Goal: Information Seeking & Learning: Compare options

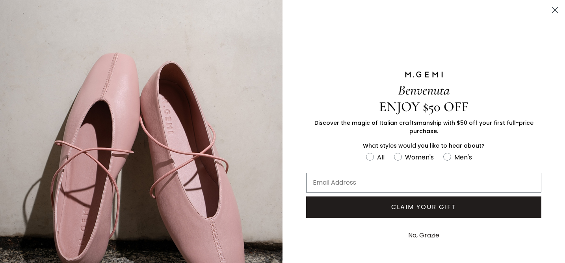
click at [553, 7] on circle "Close dialog" at bounding box center [555, 10] width 13 height 13
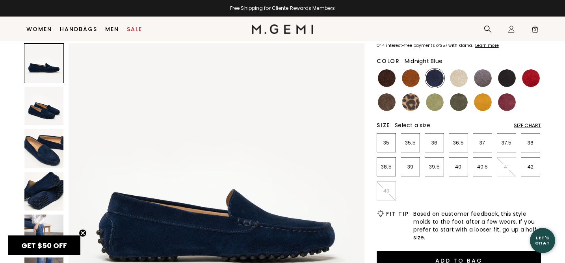
scroll to position [83, 0]
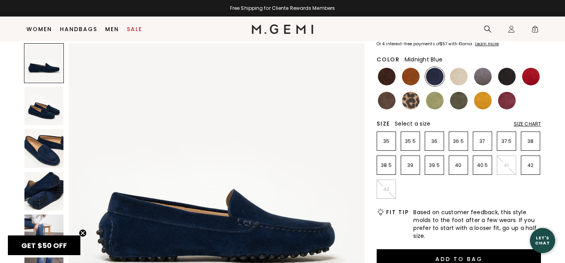
click at [39, 147] on img at bounding box center [43, 148] width 39 height 39
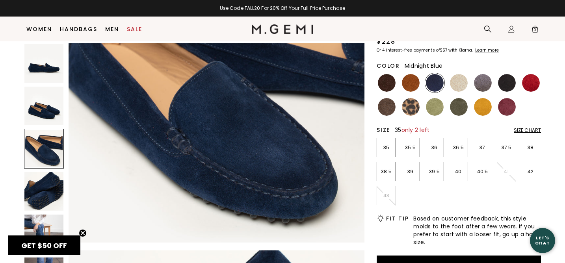
scroll to position [88, 0]
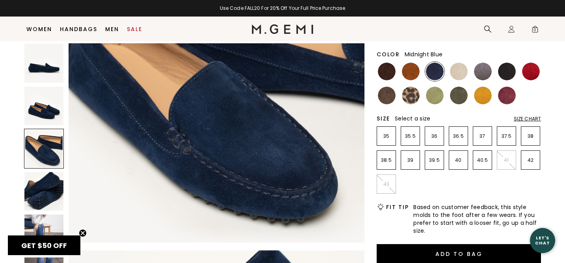
click at [41, 199] on img at bounding box center [43, 191] width 39 height 39
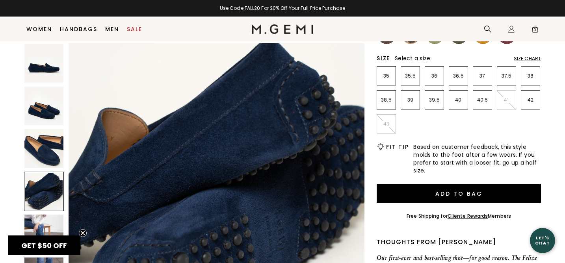
scroll to position [154, 0]
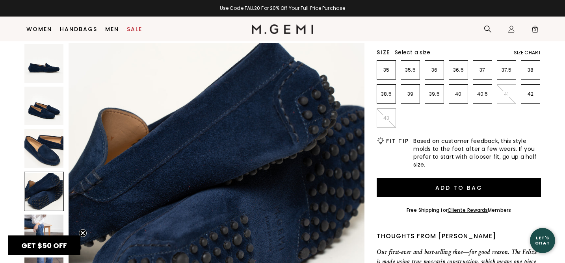
click at [38, 228] on img at bounding box center [43, 234] width 39 height 39
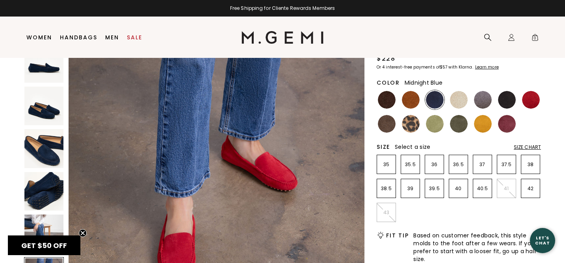
scroll to position [0, 0]
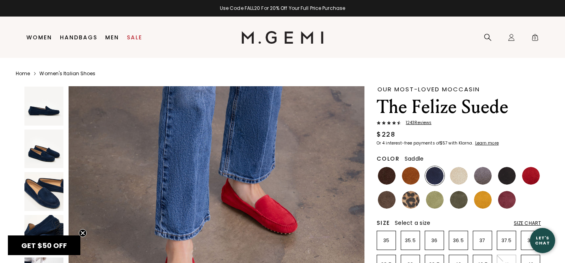
click at [417, 173] on img at bounding box center [411, 176] width 18 height 18
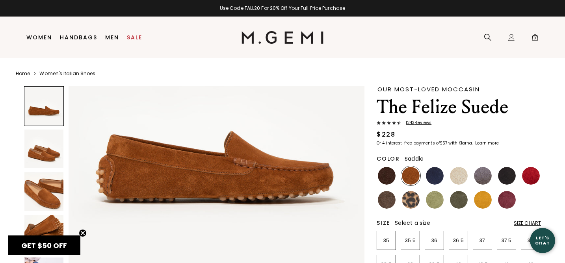
scroll to position [107, 0]
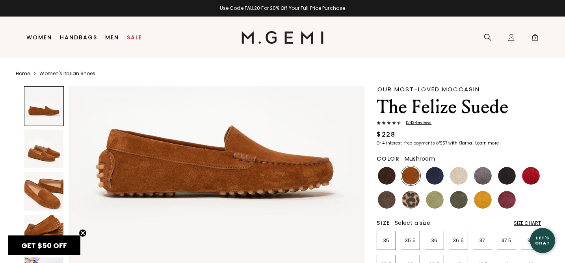
click at [389, 198] on img at bounding box center [387, 200] width 18 height 18
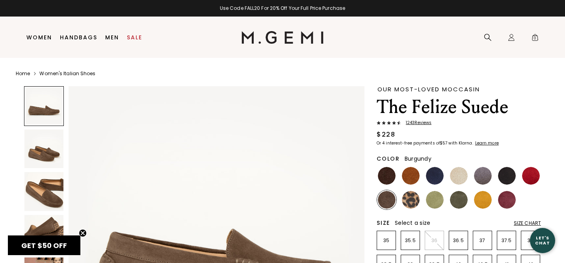
click at [507, 205] on img at bounding box center [507, 200] width 18 height 18
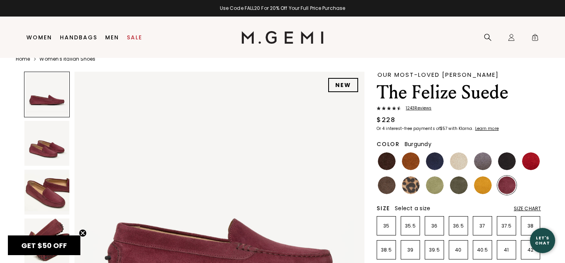
scroll to position [19, 0]
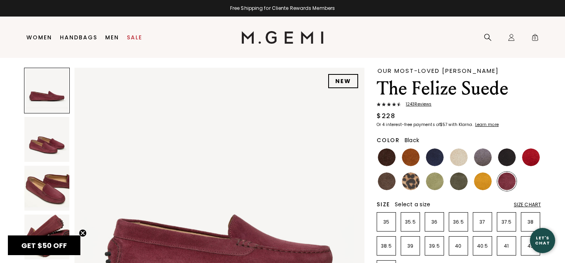
click at [512, 159] on img at bounding box center [507, 158] width 18 height 18
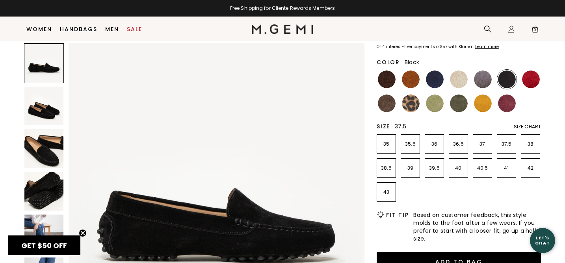
scroll to position [80, 0]
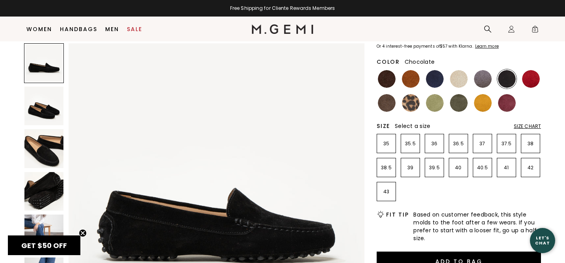
click at [392, 75] on img at bounding box center [387, 79] width 18 height 18
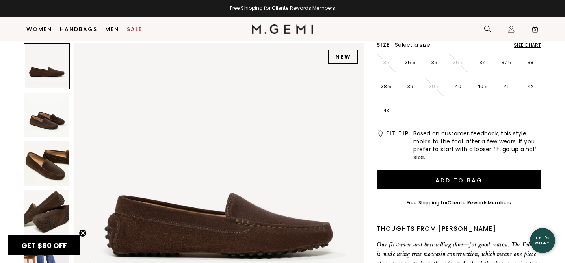
click at [43, 166] on img at bounding box center [46, 163] width 45 height 45
